Goal: Transaction & Acquisition: Purchase product/service

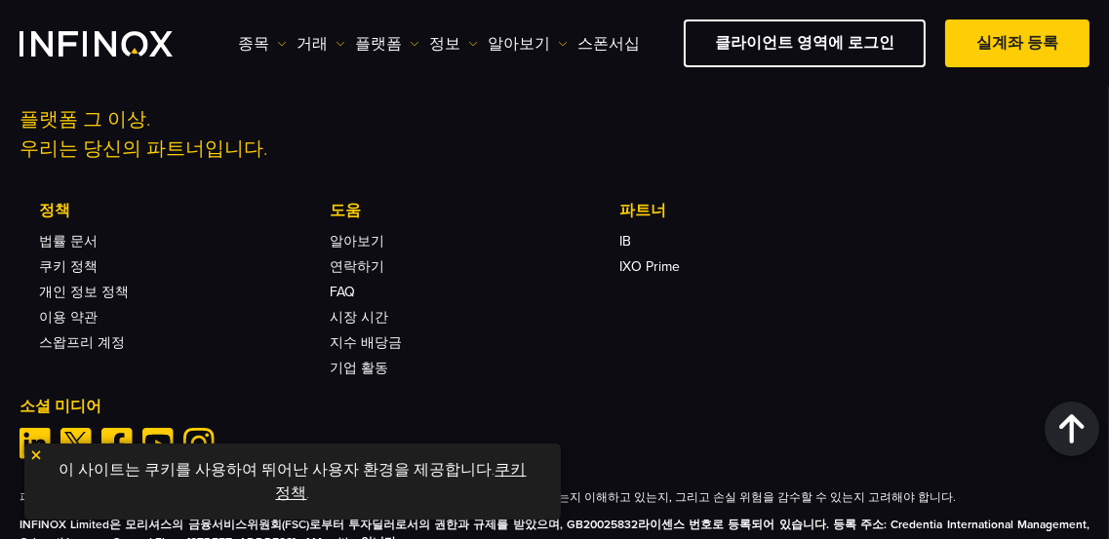
scroll to position [7317, 0]
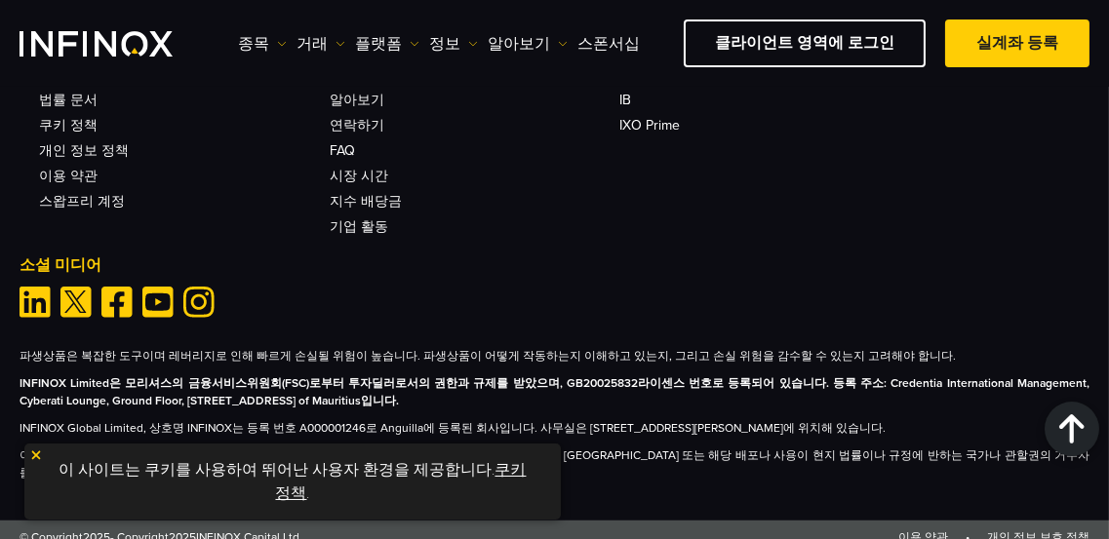
click at [616, 266] on div "플랫폼 그 이상. 우리는 당신의 파트너입니다. 정책 법률 문서 쿠키 정책 개인 정보 정책 이용 약관" at bounding box center [555, 116] width 1070 height 404
click at [509, 218] on div "플랫폼 그 이상. 우리는 당신의 파트너입니다. 정책 법률 문서 쿠키 정책 개인 정보 정책 이용 약관" at bounding box center [555, 116] width 1070 height 404
drag, startPoint x: 619, startPoint y: 218, endPoint x: 631, endPoint y: 208, distance: 15.9
click at [619, 216] on div "정책 법률 문서 쿠키 정책 개인 정보 정책 이용 약관 스왑프리 계정 도움 FAQ" at bounding box center [474, 146] width 870 height 176
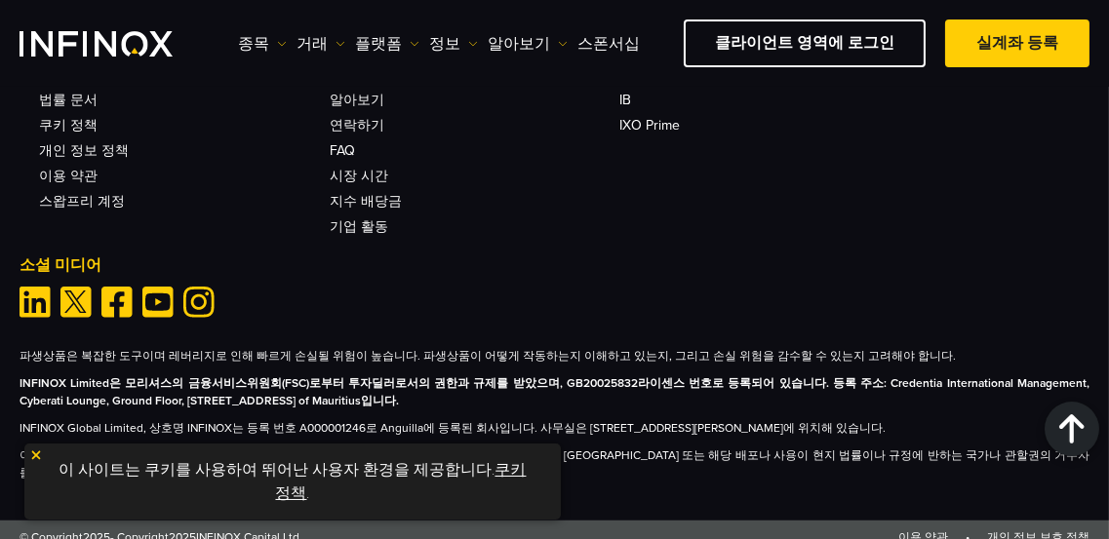
click at [536, 211] on li "기업 활동" at bounding box center [475, 221] width 290 height 25
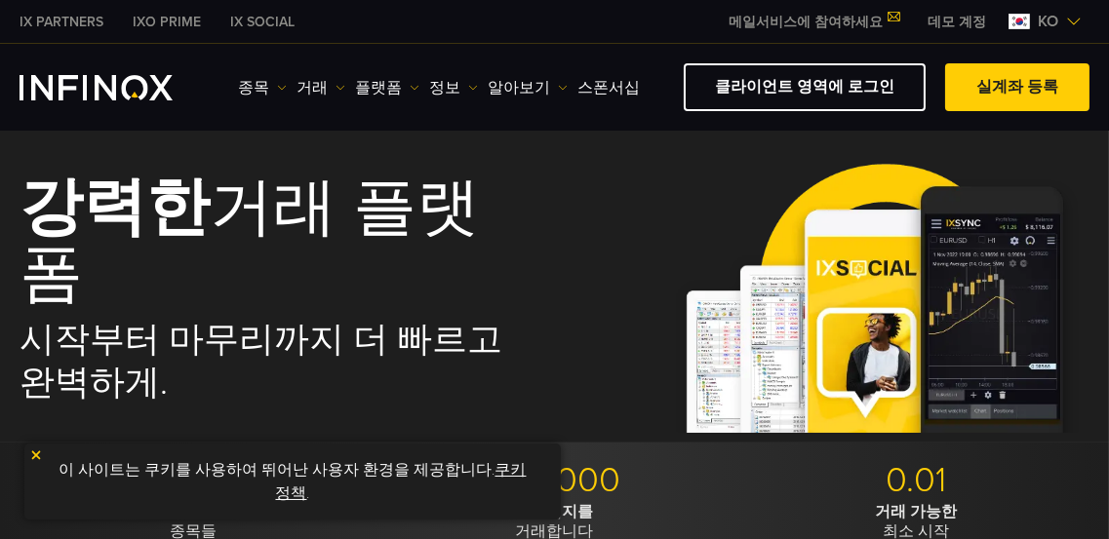
click at [39, 452] on img at bounding box center [36, 456] width 14 height 14
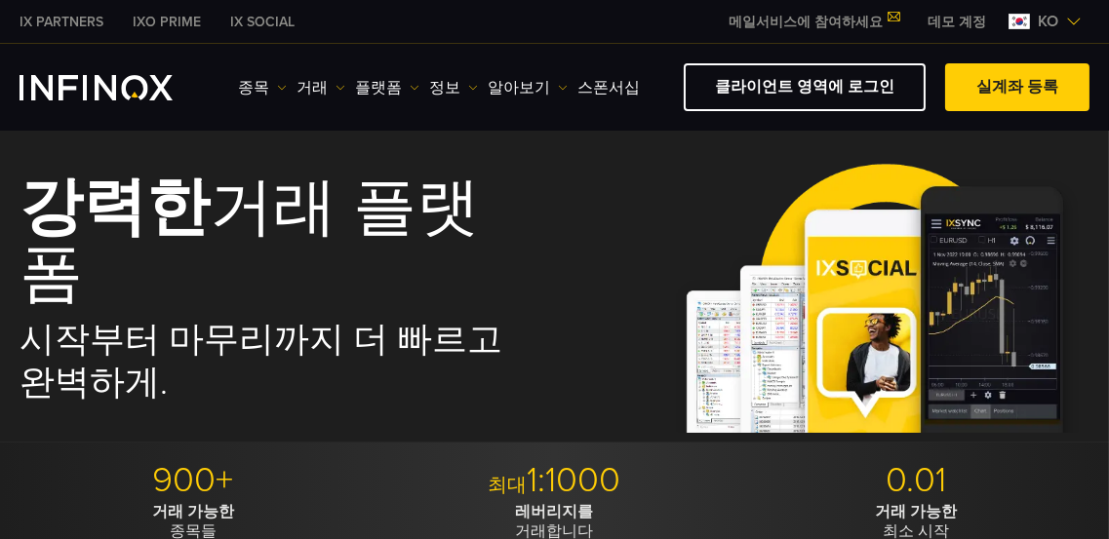
click at [746, 16] on img at bounding box center [1074, 22] width 16 height 16
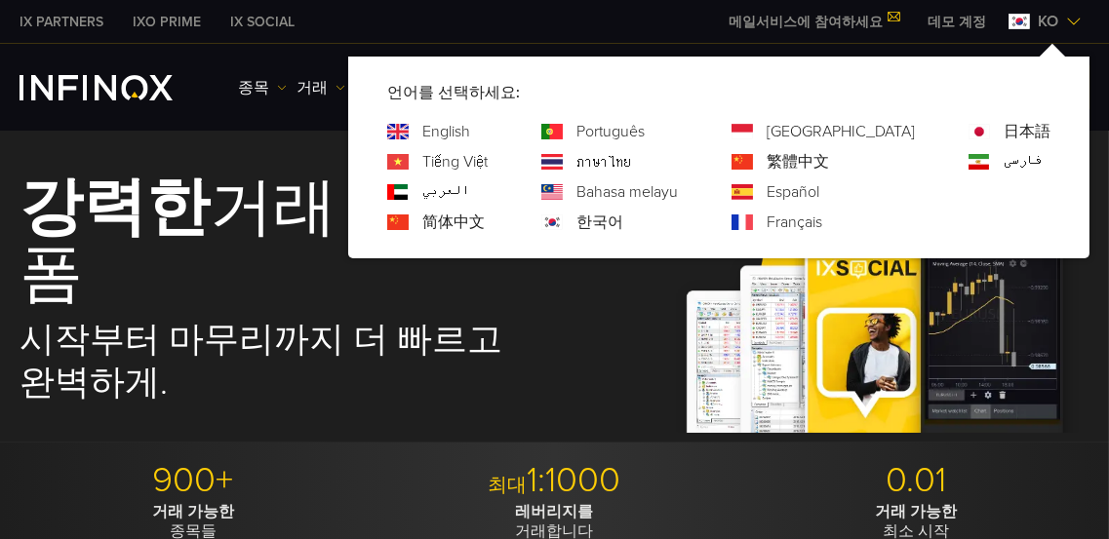
click at [590, 13] on div "IX PARTNERS IXO PRIME IX SOCIAL 메일서비스에 참여하세요 IX Daily와 투자 기회를 놓치지마세요! 지금 참여하세요!…" at bounding box center [555, 21] width 1070 height 43
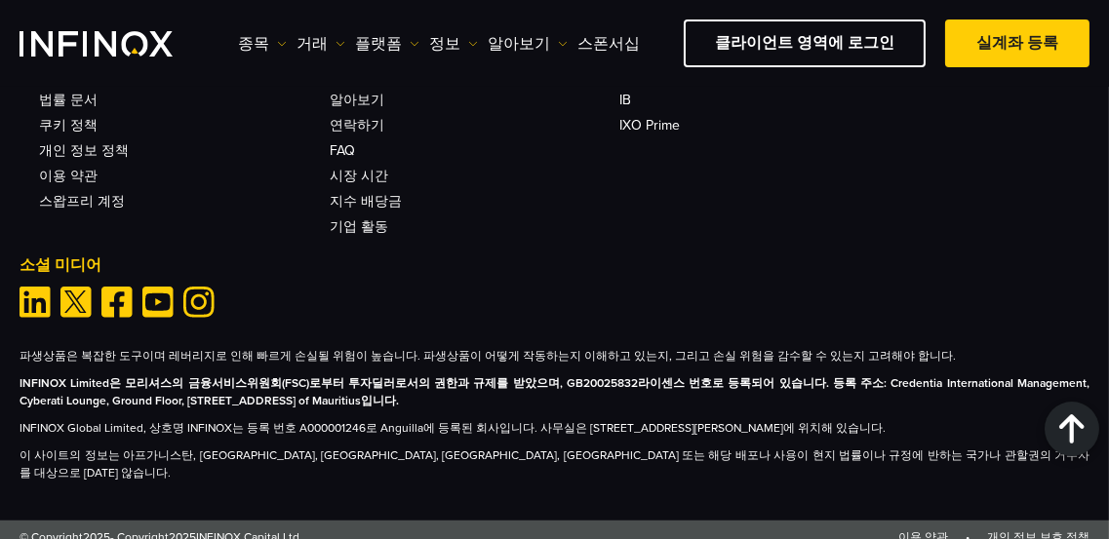
click at [567, 222] on div "플랫폼 그 이상. 우리는 당신의 파트너입니다. 정책 법률 문서 쿠키 정책 개인 정보 정책 이용 약관" at bounding box center [555, 116] width 1070 height 404
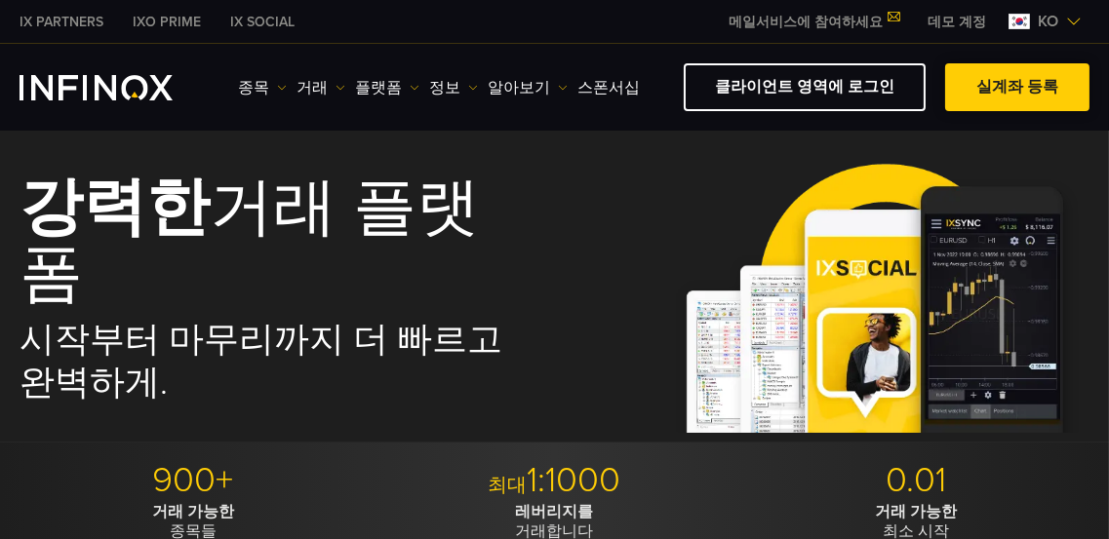
click at [746, 83] on link "실계좌 등록" at bounding box center [1017, 87] width 144 height 48
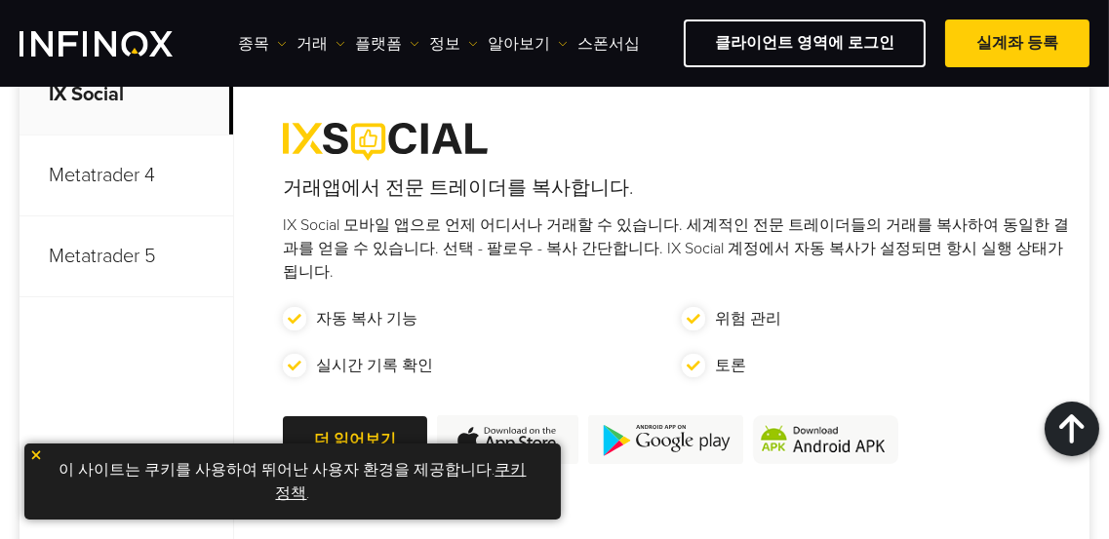
scroll to position [1248, 0]
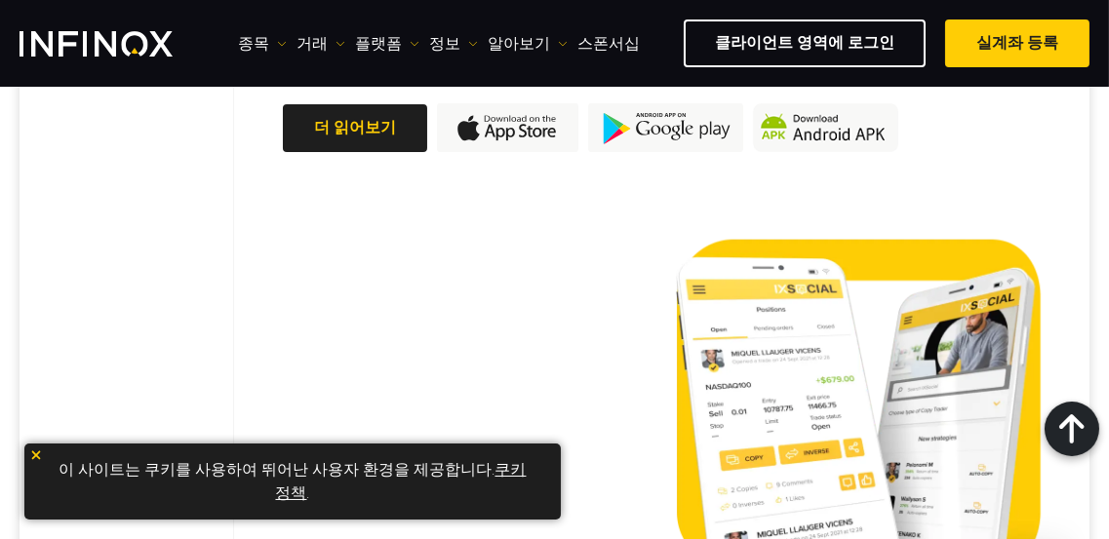
click at [36, 451] on img at bounding box center [36, 456] width 14 height 14
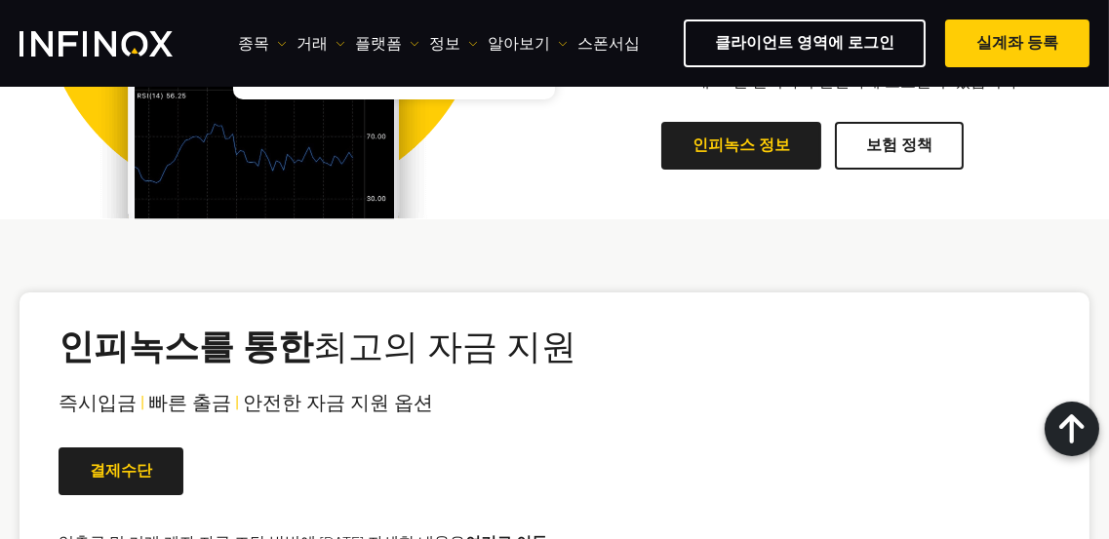
scroll to position [4367, 0]
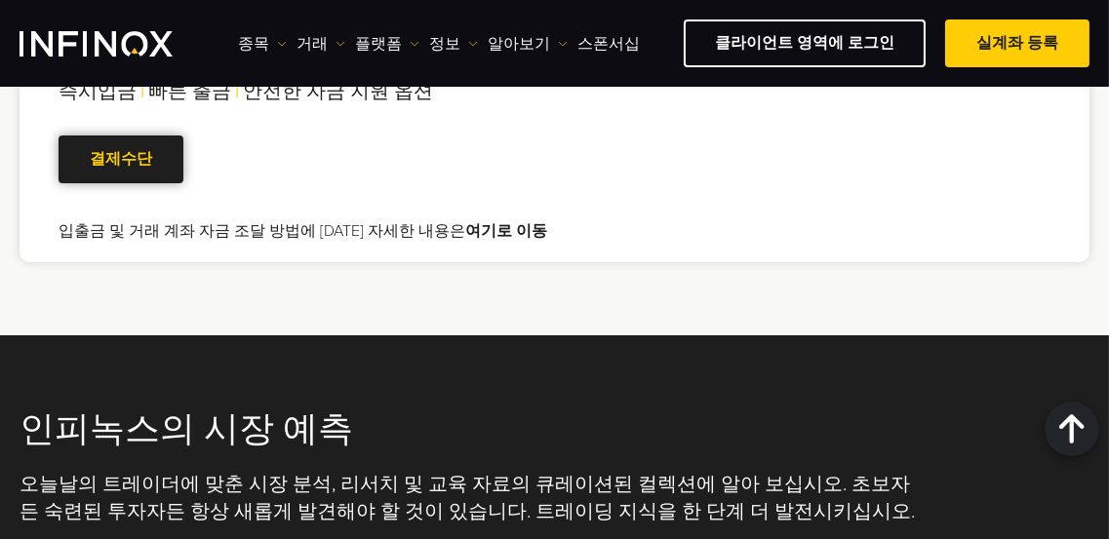
click at [115, 153] on link "결제수단" at bounding box center [121, 160] width 125 height 48
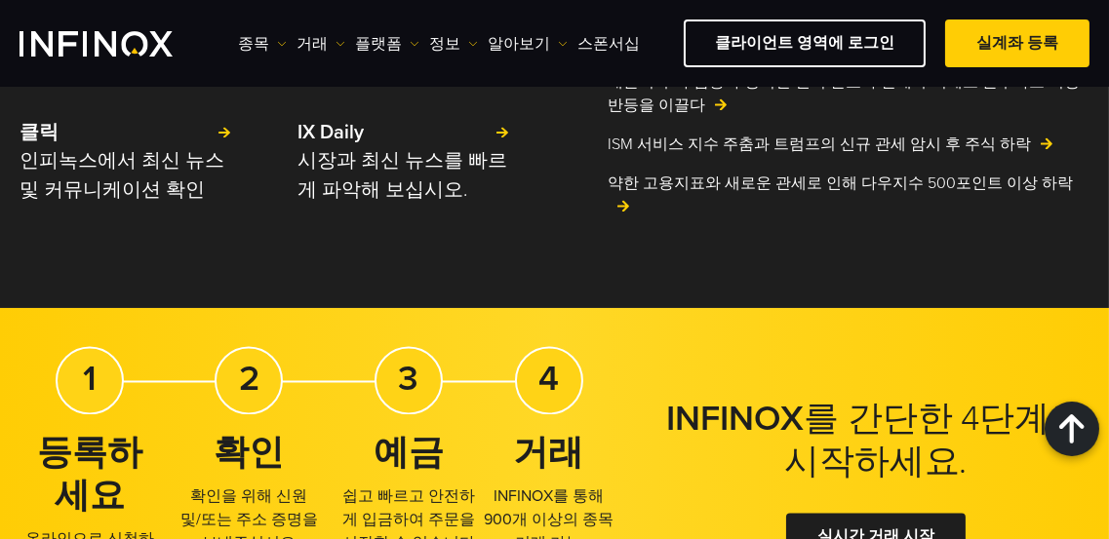
scroll to position [5304, 0]
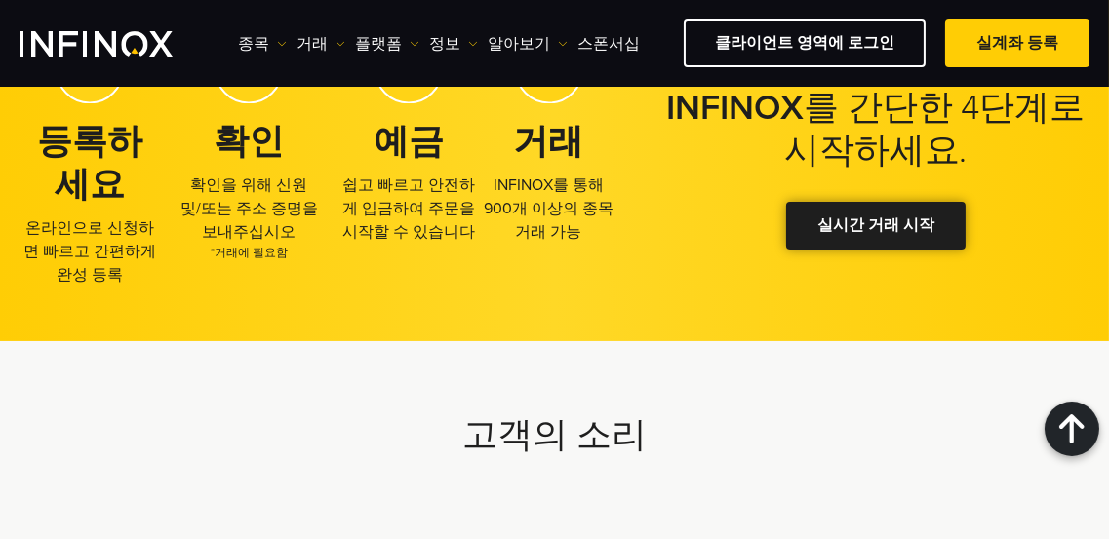
click at [880, 228] on link "실시간 거래 시작" at bounding box center [875, 226] width 179 height 48
